Goal: Task Accomplishment & Management: Complete application form

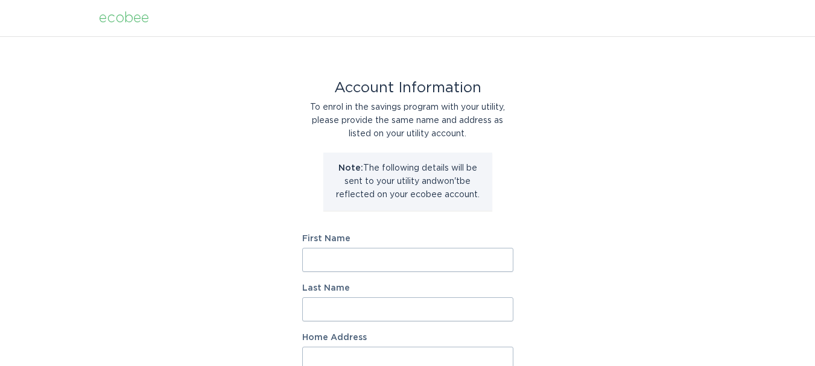
click at [382, 249] on input "First Name" at bounding box center [407, 260] width 211 height 24
type input "Jeyamohan"
click at [357, 305] on input "Last Name" at bounding box center [407, 310] width 211 height 24
type input "Thurairajah"
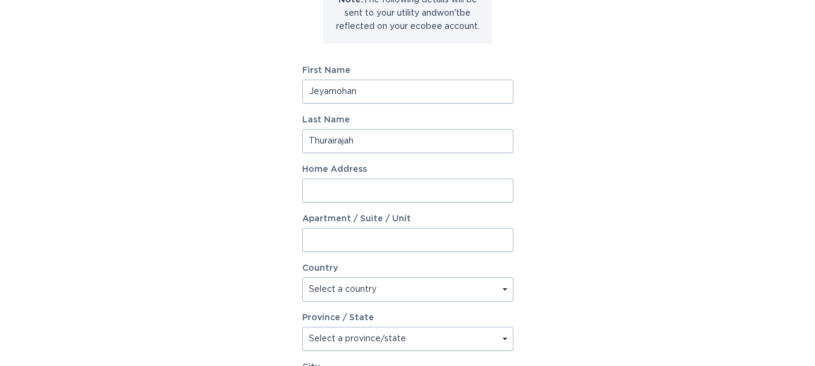
scroll to position [181, 0]
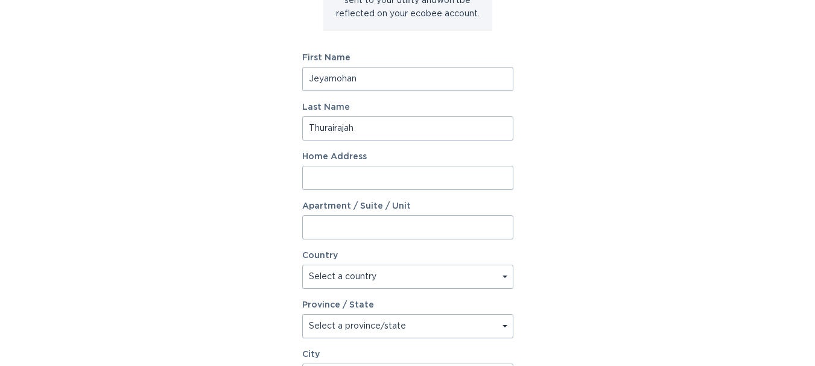
click at [363, 170] on input "Home Address" at bounding box center [407, 178] width 211 height 24
type input "[STREET_ADDRESS]"
select select "US"
type input "FONTANA"
type input "92336-5675"
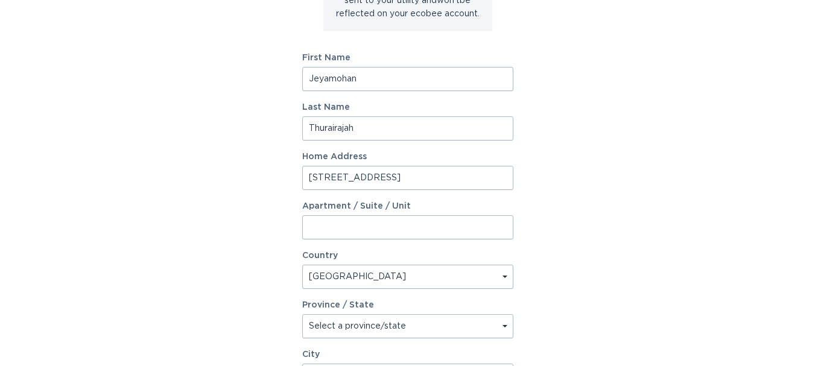
select select "CA"
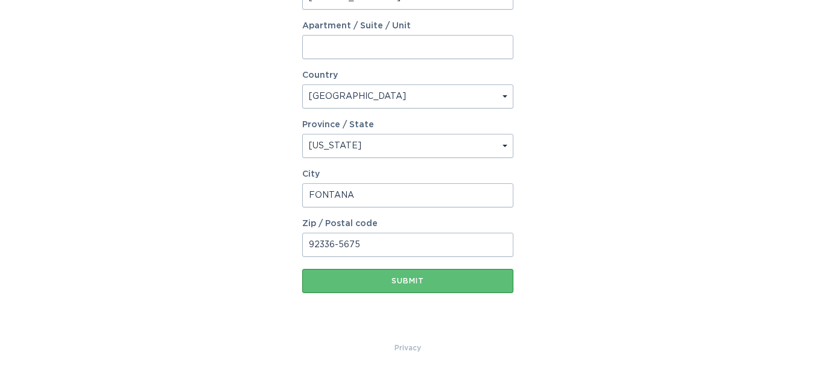
scroll to position [368, 0]
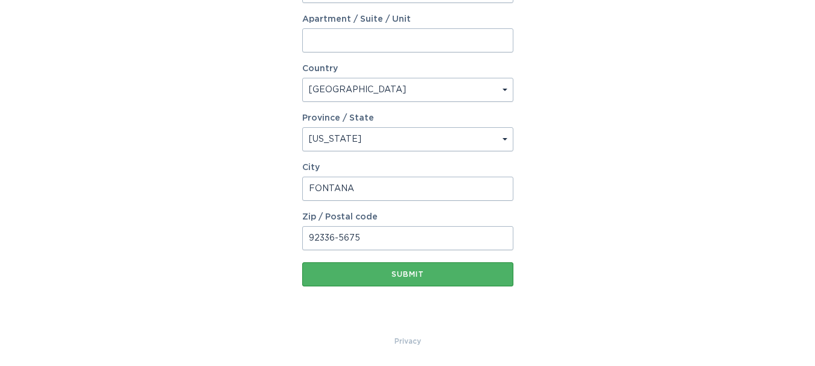
click at [418, 278] on div "Submit" at bounding box center [407, 274] width 199 height 7
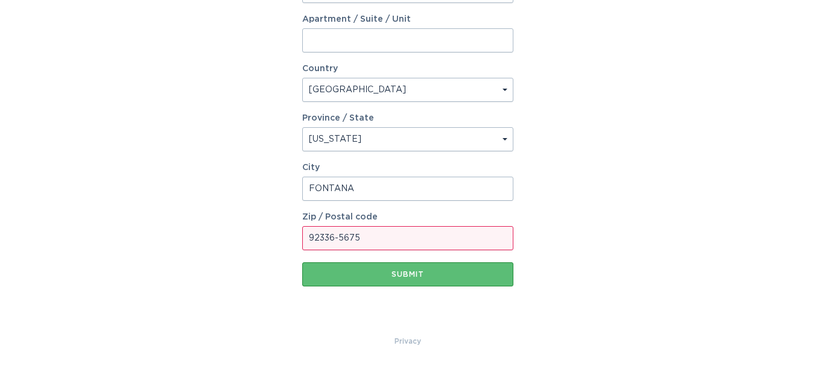
click at [403, 235] on input "92336-5675" at bounding box center [407, 238] width 211 height 24
type input "92336"
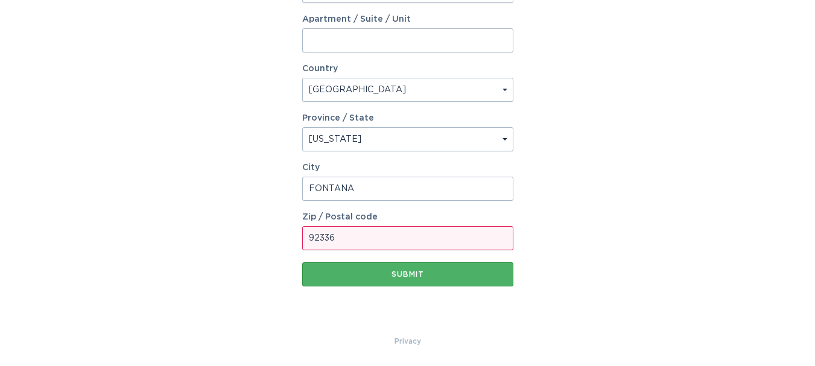
click at [404, 270] on button "Submit" at bounding box center [407, 275] width 211 height 24
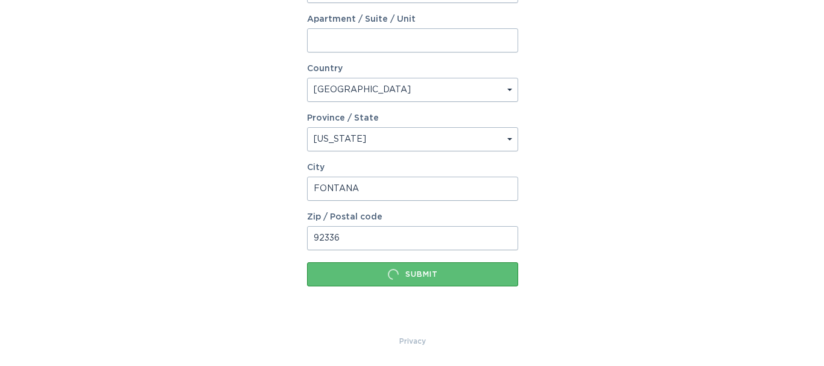
scroll to position [0, 0]
